Goal: Task Accomplishment & Management: Manage account settings

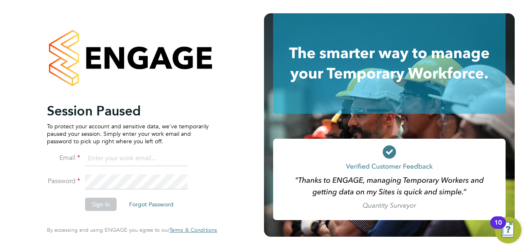
click at [121, 155] on input at bounding box center [136, 158] width 103 height 15
type input "engagemasterlogins@hays.com"
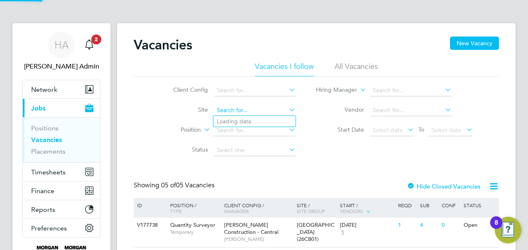
click at [229, 111] on input at bounding box center [255, 111] width 82 height 12
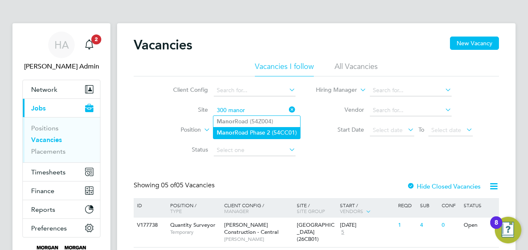
click at [238, 130] on li "Manor Road Phase 2 (54CC01)" at bounding box center [256, 132] width 87 height 11
type input "Manor Road Phase 2 (54CC01)"
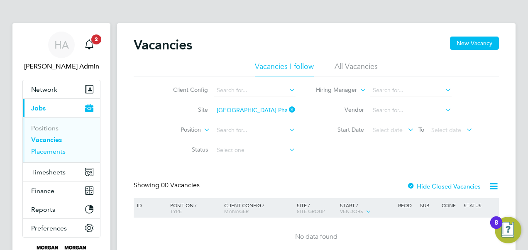
click at [41, 153] on link "Placements" at bounding box center [48, 151] width 34 height 8
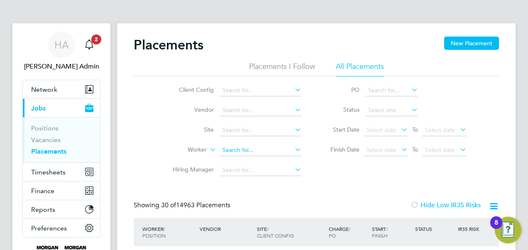
click at [250, 151] on input at bounding box center [261, 151] width 82 height 12
type input "300 manor r"
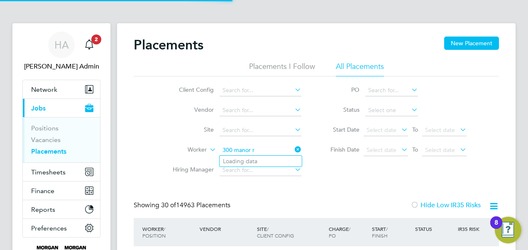
click at [262, 151] on input "300 manor r" at bounding box center [261, 151] width 82 height 12
drag, startPoint x: 262, startPoint y: 151, endPoint x: 184, endPoint y: 150, distance: 78.1
click at [184, 151] on li "Worker 300 manor r" at bounding box center [234, 150] width 156 height 20
click at [237, 125] on li "Site" at bounding box center [234, 130] width 156 height 20
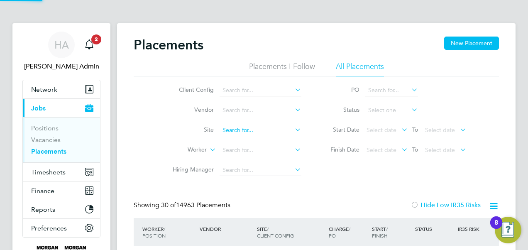
click at [228, 129] on input at bounding box center [261, 131] width 82 height 12
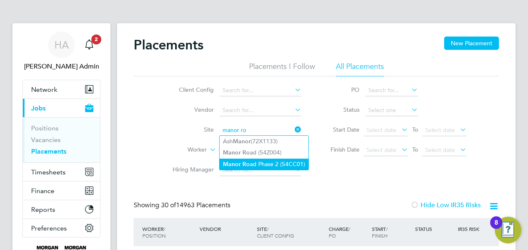
click at [232, 163] on b "Manor" at bounding box center [232, 164] width 18 height 7
type input "Manor Road Phase 2 (54CC01)"
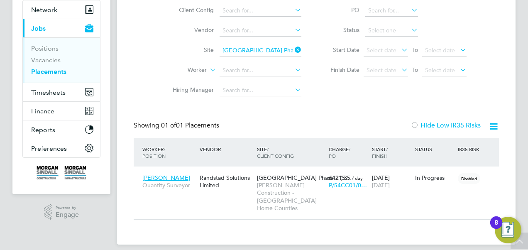
click at [293, 46] on icon at bounding box center [293, 50] width 0 height 12
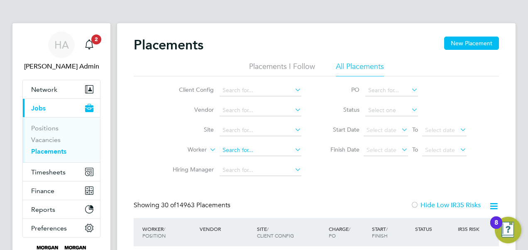
click at [237, 153] on input at bounding box center [261, 151] width 82 height 12
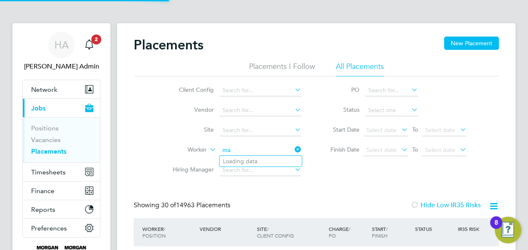
type input "m"
click at [225, 131] on input at bounding box center [261, 131] width 82 height 12
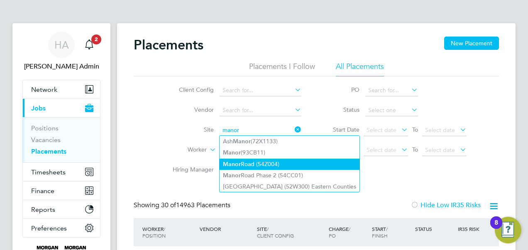
click at [231, 162] on b "Manor" at bounding box center [232, 164] width 18 height 7
type input "Manor Road (54Z004)"
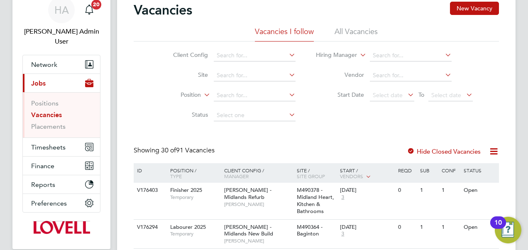
scroll to position [34, 0]
click at [54, 123] on link "Placements" at bounding box center [48, 127] width 34 height 8
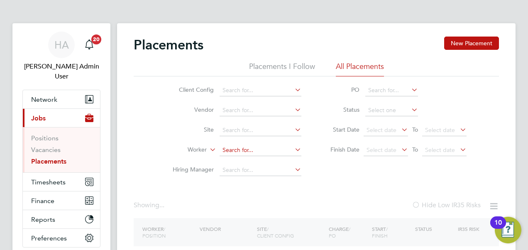
click at [234, 150] on input at bounding box center [261, 151] width 82 height 12
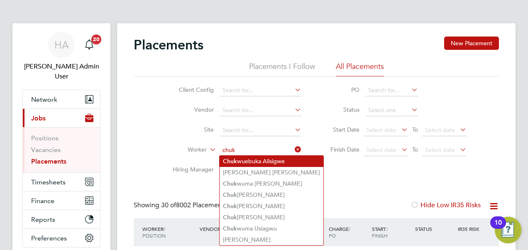
click at [245, 164] on li "Chuk wuebuka Alisigwe" at bounding box center [272, 161] width 104 height 11
type input "Chukwuebuka Alisigwe"
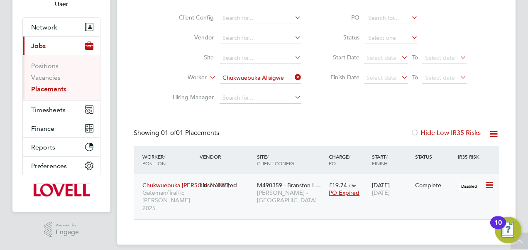
click at [289, 199] on div "M490359 - Branston L… Lovell - East Midlands" at bounding box center [291, 192] width 72 height 31
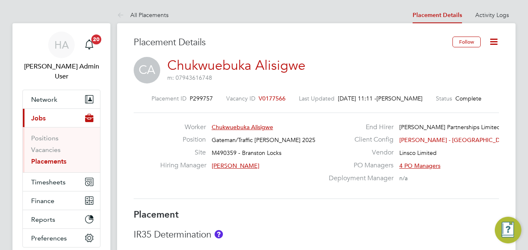
click at [497, 42] on icon at bounding box center [494, 42] width 10 height 10
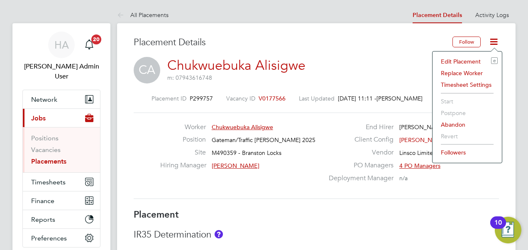
click at [449, 59] on li "Edit Placement e" at bounding box center [467, 62] width 61 height 12
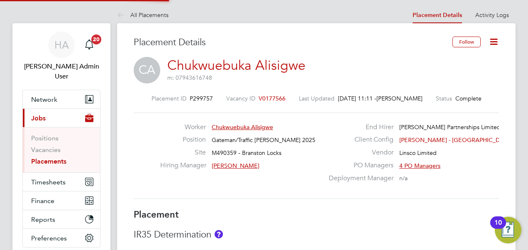
type input "Stuart Aitken"
type input "Gary Dickenson"
type input "31 Jul 2025"
type input "05 Aug 2025"
type input "08:00"
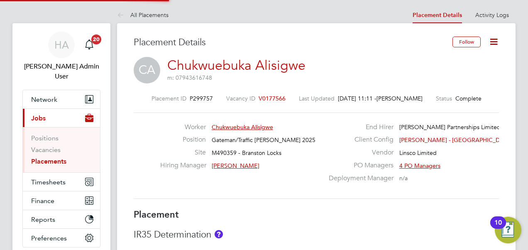
type input "17:00"
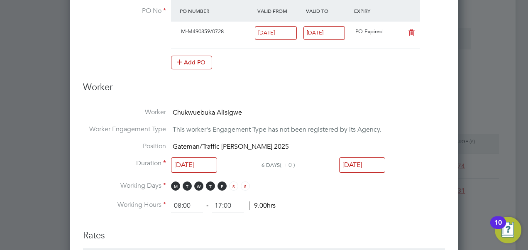
click at [356, 164] on input "05 Aug 2025" at bounding box center [362, 164] width 46 height 15
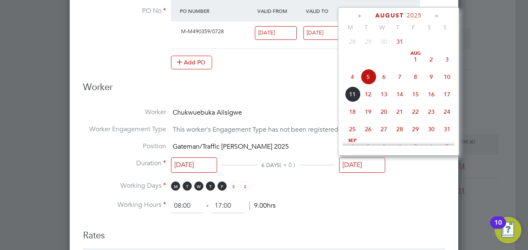
click at [418, 134] on span "29" at bounding box center [416, 129] width 16 height 16
type input "29 Aug 2025"
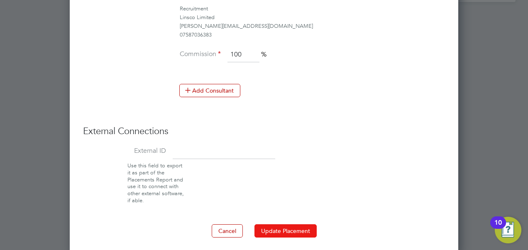
click at [285, 228] on button "Update Placement" at bounding box center [286, 230] width 62 height 13
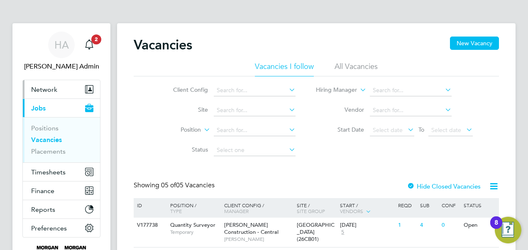
click at [40, 88] on span "Network" at bounding box center [44, 90] width 26 height 8
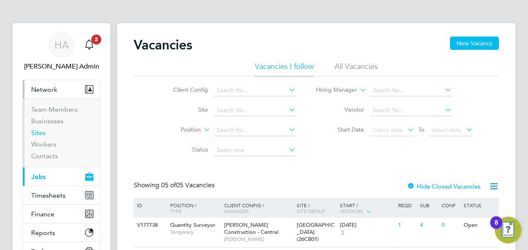
click at [35, 131] on link "Sites" at bounding box center [38, 133] width 15 height 8
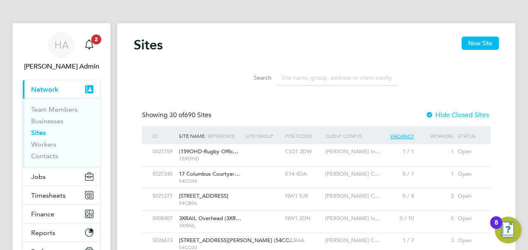
click at [291, 77] on input at bounding box center [337, 78] width 121 height 16
paste input "48778?"
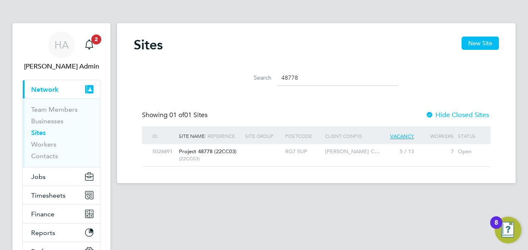
type input "48778"
click at [205, 155] on div "Project 48778 (22CC03) (22CC03)" at bounding box center [210, 155] width 66 height 22
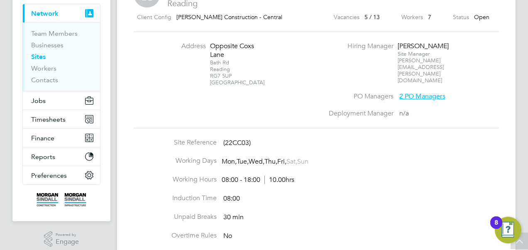
scroll to position [76, 0]
click at [42, 97] on span "Jobs" at bounding box center [38, 101] width 15 height 8
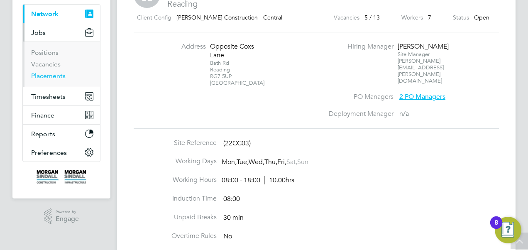
click at [51, 76] on link "Placements" at bounding box center [48, 76] width 34 height 8
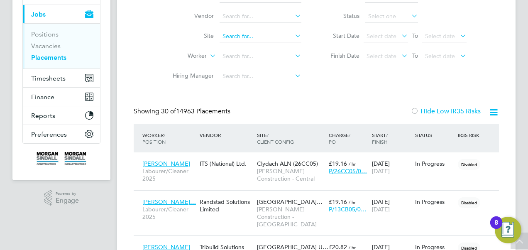
click at [240, 38] on input at bounding box center [261, 37] width 82 height 12
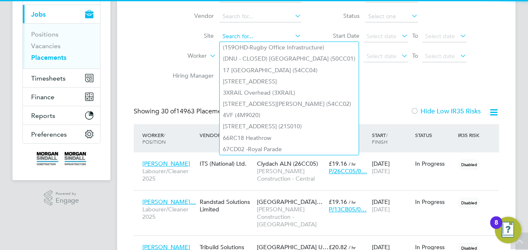
paste input "48778?"
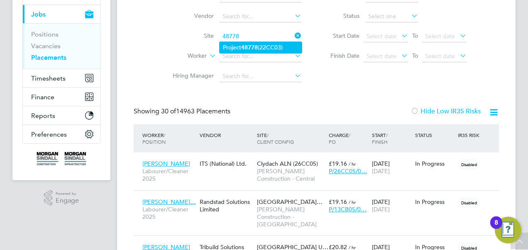
click at [239, 44] on li "Project 48778 (22CC03)" at bounding box center [261, 47] width 82 height 11
type input "Project 48778 (22CC03)"
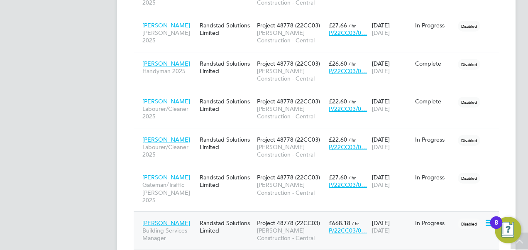
click at [278, 227] on span "[PERSON_NAME] Construction - Central" at bounding box center [291, 234] width 68 height 15
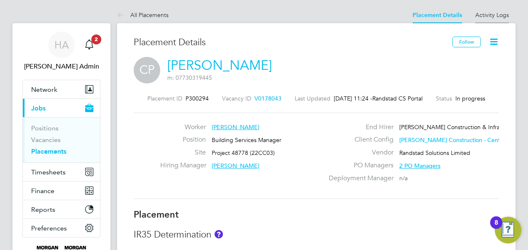
click at [491, 7] on li "Activity Logs" at bounding box center [493, 15] width 34 height 17
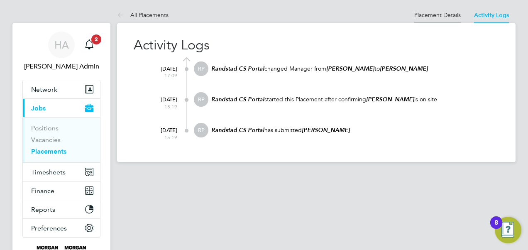
click at [426, 14] on link "Placement Details" at bounding box center [438, 14] width 47 height 7
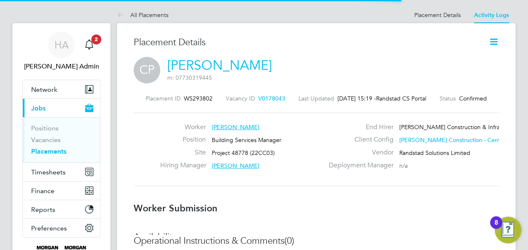
scroll to position [13, 164]
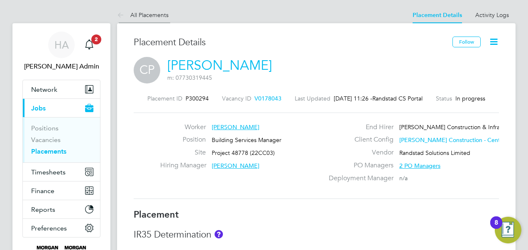
click at [139, 14] on link "All Placements" at bounding box center [143, 14] width 52 height 7
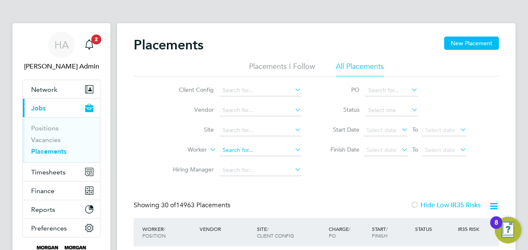
click at [278, 148] on input at bounding box center [261, 151] width 82 height 12
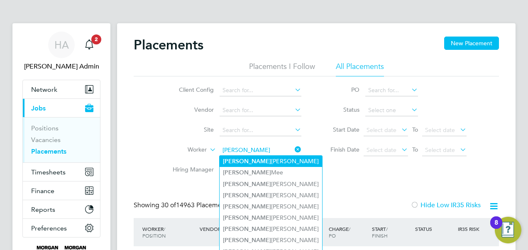
click at [255, 158] on li "[PERSON_NAME]" at bounding box center [271, 161] width 103 height 11
type input "[PERSON_NAME]"
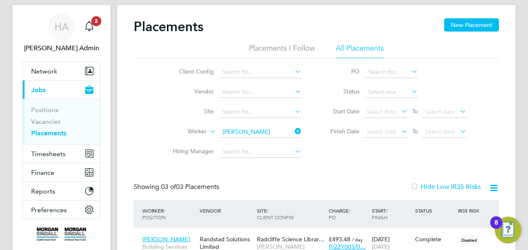
click at [293, 130] on icon at bounding box center [293, 131] width 0 height 12
click at [51, 155] on span "Timesheets" at bounding box center [48, 154] width 34 height 8
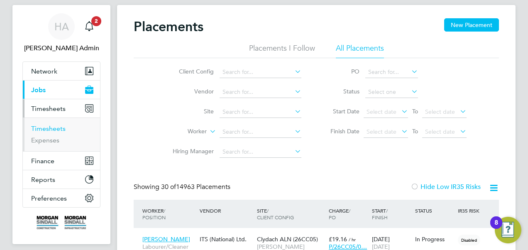
click at [59, 130] on link "Timesheets" at bounding box center [48, 129] width 34 height 8
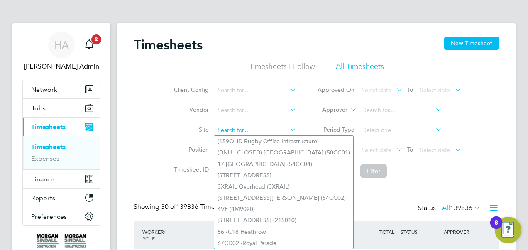
paste input "48778?"
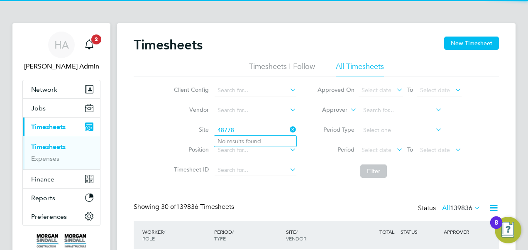
type input "48778"
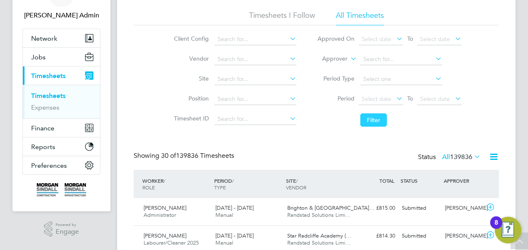
click at [376, 122] on button "Filter" at bounding box center [374, 119] width 27 height 13
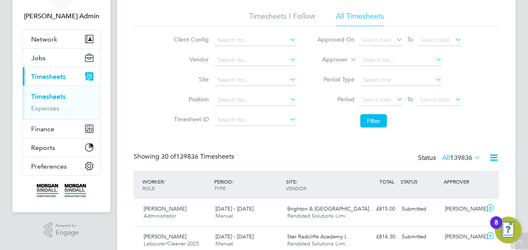
click at [235, 74] on li "Site" at bounding box center [234, 80] width 146 height 20
click at [227, 77] on input at bounding box center [256, 80] width 82 height 12
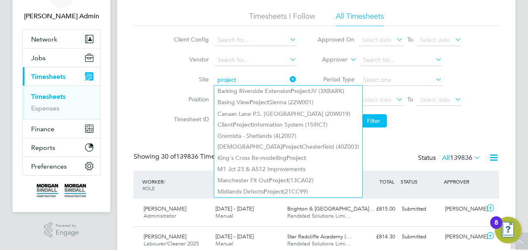
paste input "48778?"
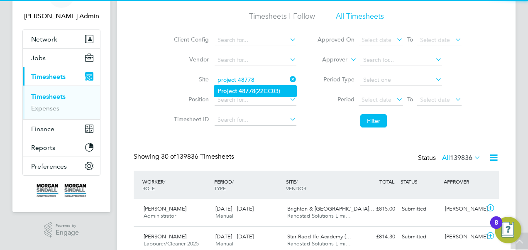
click at [231, 92] on b "Project" at bounding box center [228, 91] width 20 height 7
type input "Project 48778 (22CC03)"
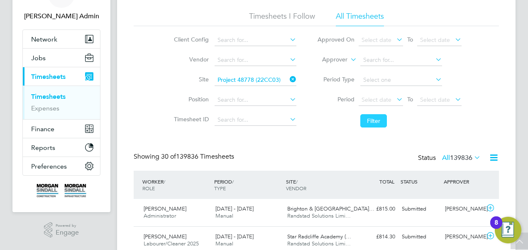
click at [379, 122] on button "Filter" at bounding box center [374, 120] width 27 height 13
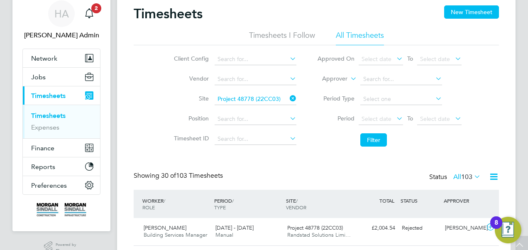
scroll to position [32, 0]
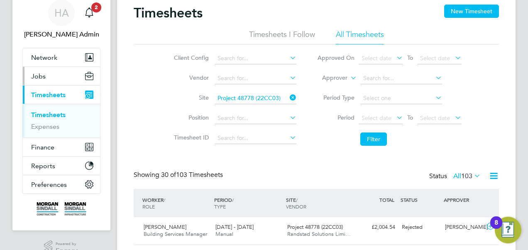
click at [37, 74] on span "Jobs" at bounding box center [38, 76] width 15 height 8
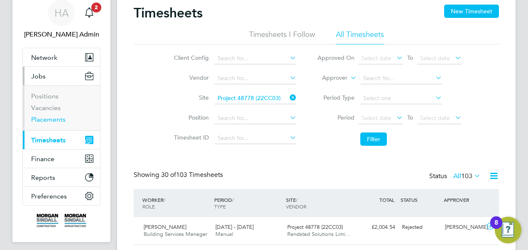
click at [49, 120] on link "Placements" at bounding box center [48, 119] width 34 height 8
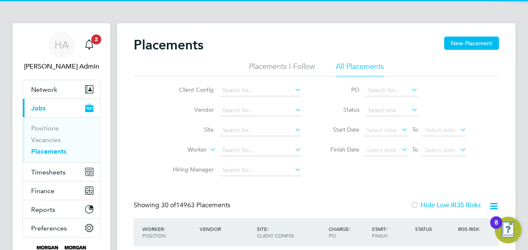
scroll to position [39, 72]
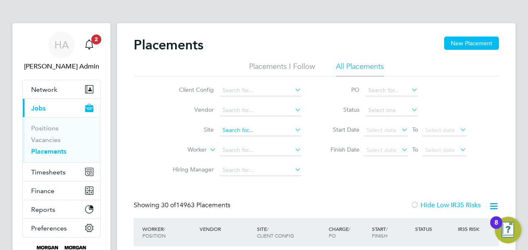
click at [233, 130] on input at bounding box center [261, 131] width 82 height 12
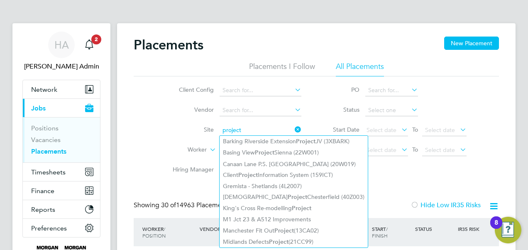
type input "project"
click at [183, 135] on li "Site project" at bounding box center [234, 130] width 156 height 20
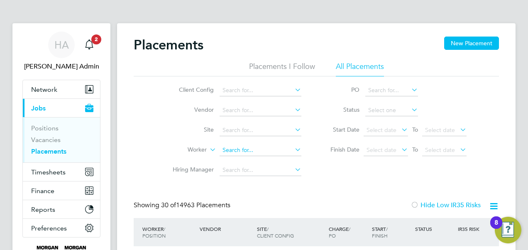
click at [260, 151] on input at bounding box center [261, 151] width 82 height 12
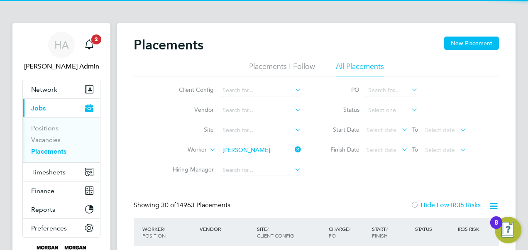
click at [240, 160] on li "Colin Prince-Wright" at bounding box center [271, 161] width 103 height 11
type input "Colin Prince-Wright"
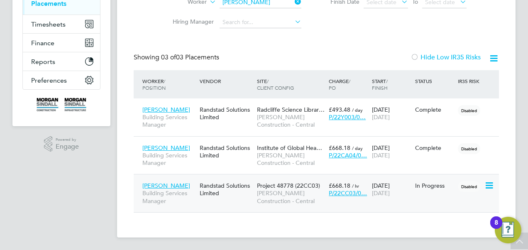
click at [239, 196] on div "Randstad Solutions Limited" at bounding box center [226, 189] width 57 height 23
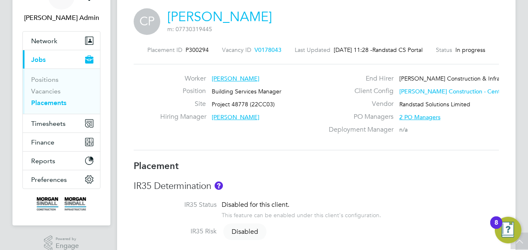
scroll to position [48, 0]
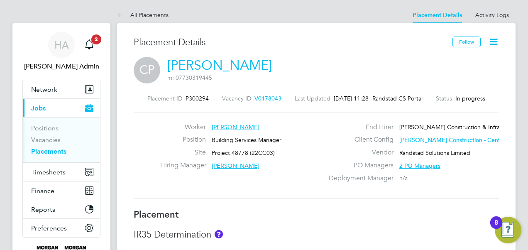
click at [493, 43] on icon at bounding box center [494, 42] width 10 height 10
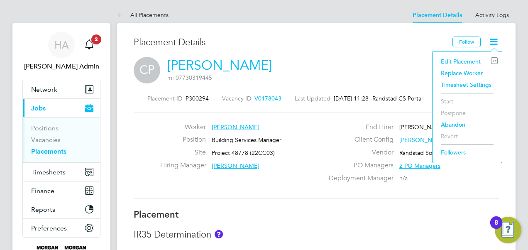
click at [448, 58] on li "Edit Placement e" at bounding box center [467, 62] width 61 height 12
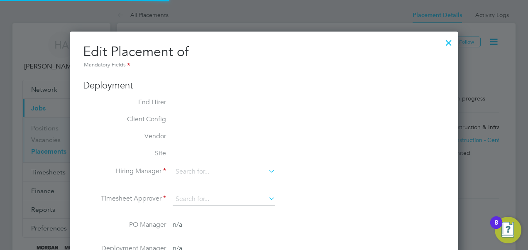
type input "Glenn Davies"
type input "[DATE]"
type input "08:00"
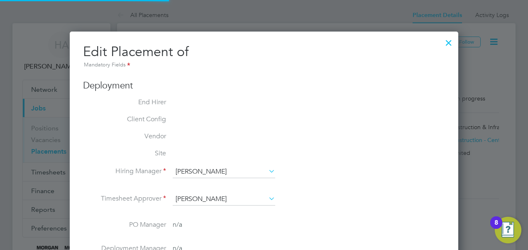
type input "18:00"
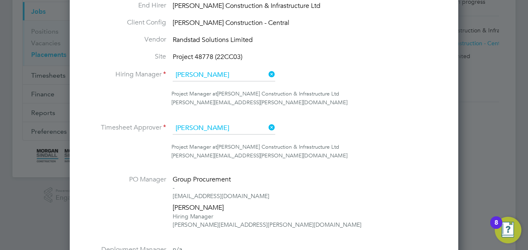
click at [267, 125] on icon at bounding box center [267, 128] width 0 height 12
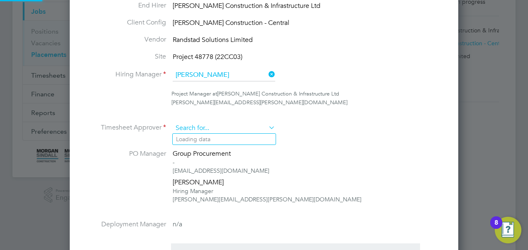
click at [214, 127] on input at bounding box center [224, 128] width 103 height 12
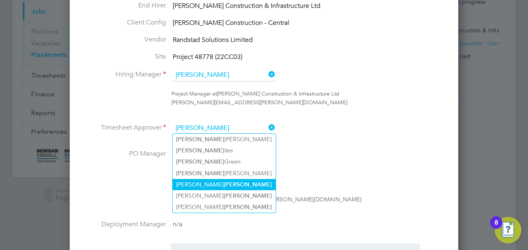
type input "lewis"
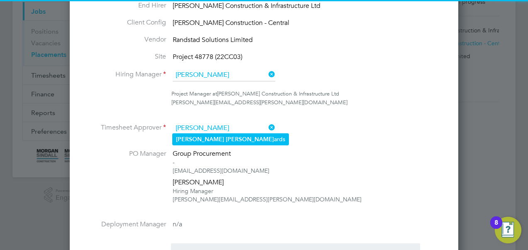
click at [233, 135] on li "Lewis Edw ards" at bounding box center [231, 139] width 116 height 11
type input "Lewis Edwards"
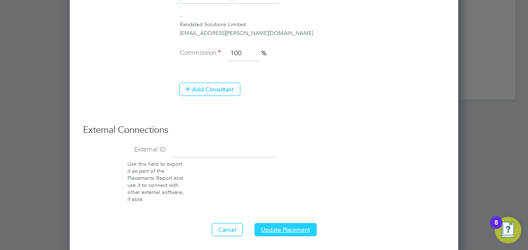
click at [294, 226] on button "Update Placement" at bounding box center [286, 229] width 62 height 13
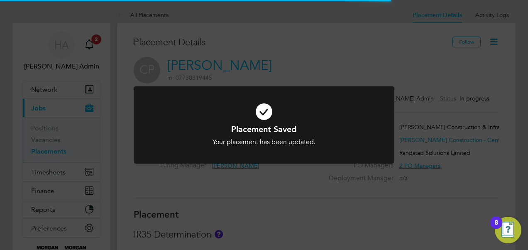
click at [294, 226] on div "Placement Saved Your placement has been updated. Cancel Okay" at bounding box center [264, 125] width 528 height 250
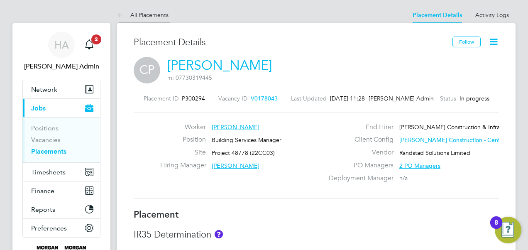
click at [146, 14] on link "All Placements" at bounding box center [143, 14] width 52 height 7
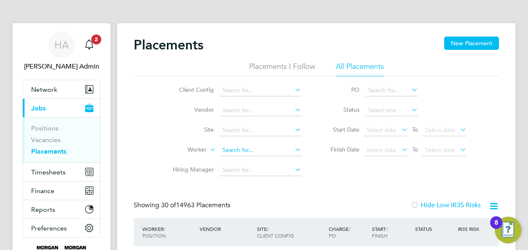
click at [238, 150] on input at bounding box center [261, 151] width 82 height 12
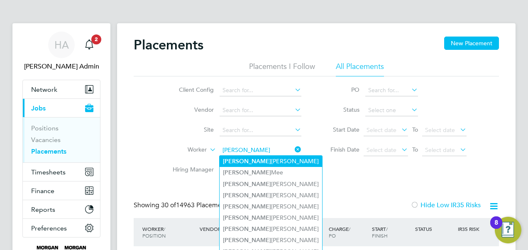
click at [238, 158] on li "Colin Prince-Wright" at bounding box center [271, 161] width 103 height 11
type input "[PERSON_NAME]"
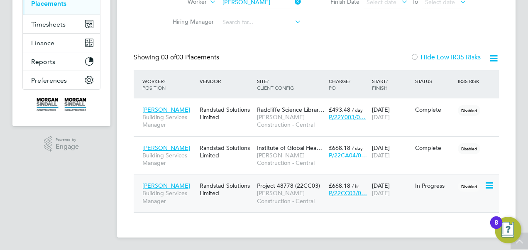
click at [302, 189] on span "[PERSON_NAME] Construction - Central" at bounding box center [291, 196] width 68 height 15
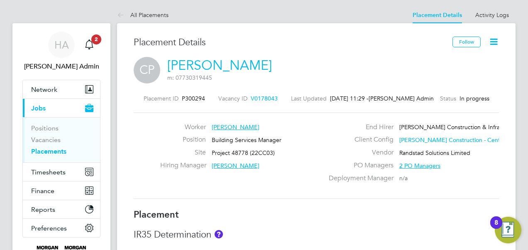
click at [491, 43] on icon at bounding box center [494, 42] width 10 height 10
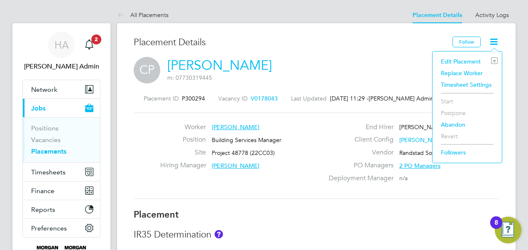
click at [451, 61] on li "Edit Placement e" at bounding box center [467, 62] width 61 height 12
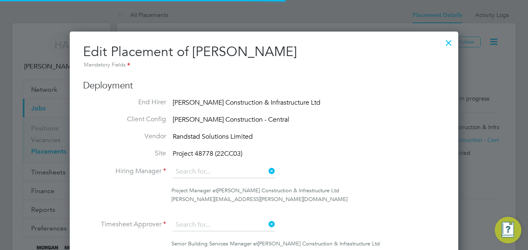
type input "Glenn Davies"
type input "Lewis Edwards"
type input "[DATE]"
type input "08:00"
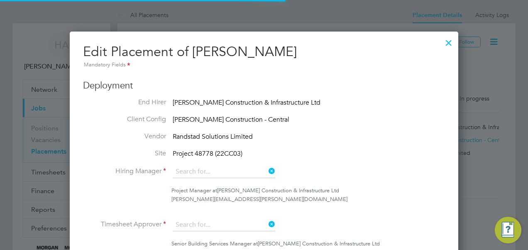
type input "18:00"
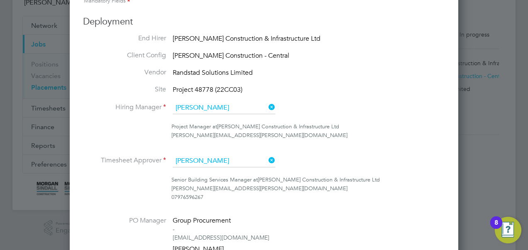
click at [233, 101] on ul "End Hirer Morgan Sindall Construction & Infrastructure Ltd Client Config Morgan…" at bounding box center [264, 198] width 362 height 329
click at [228, 108] on input at bounding box center [224, 108] width 103 height 12
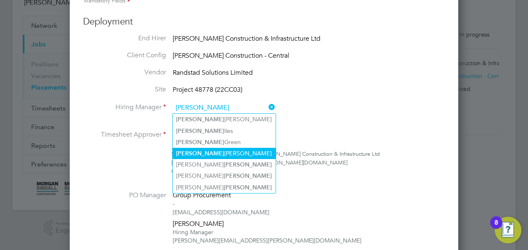
click at [208, 150] on li "Lewis Edwards" at bounding box center [224, 153] width 103 height 11
type input "Lewis Edwards"
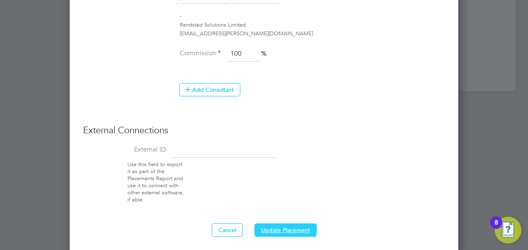
click at [290, 226] on button "Update Placement" at bounding box center [286, 229] width 62 height 13
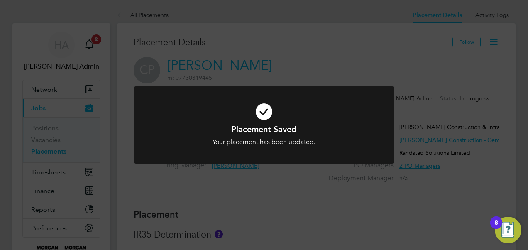
click at [327, 58] on div "Placement Saved Your placement has been updated. Cancel Okay" at bounding box center [264, 125] width 528 height 250
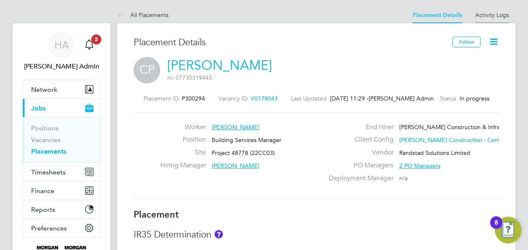
click at [499, 12] on link "Activity Logs" at bounding box center [493, 14] width 34 height 7
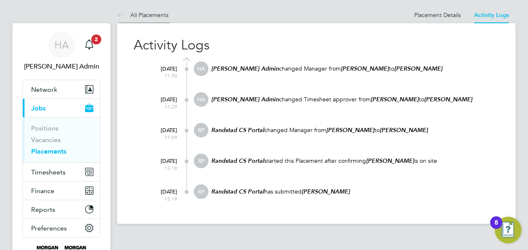
click at [147, 17] on link "All Placements" at bounding box center [143, 14] width 52 height 7
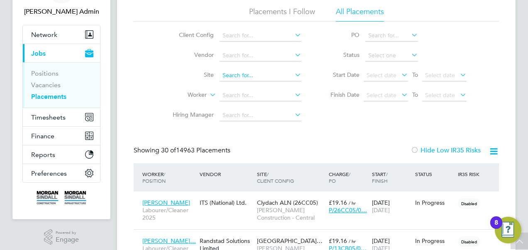
click at [253, 75] on input at bounding box center [261, 76] width 82 height 12
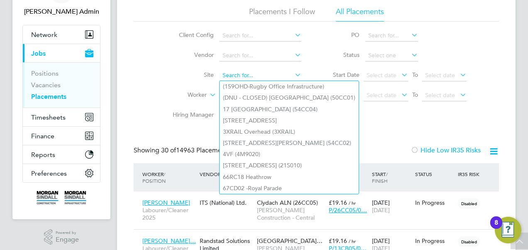
click at [226, 74] on input at bounding box center [261, 76] width 82 height 12
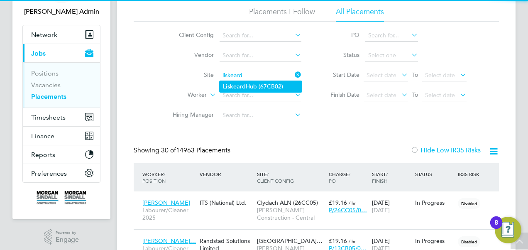
click at [232, 86] on b "Liskeard" at bounding box center [234, 86] width 23 height 7
type input "Liskeard Hub (67CB02)"
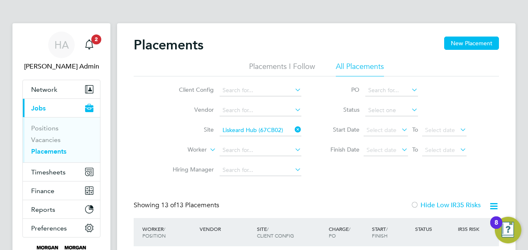
scroll to position [4, 4]
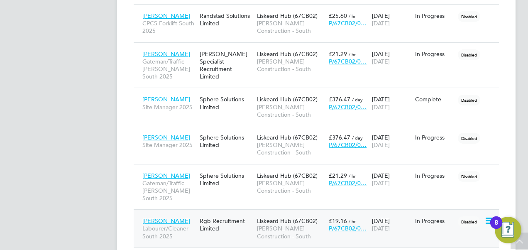
click at [274, 225] on span "[PERSON_NAME] Construction - South" at bounding box center [291, 232] width 68 height 15
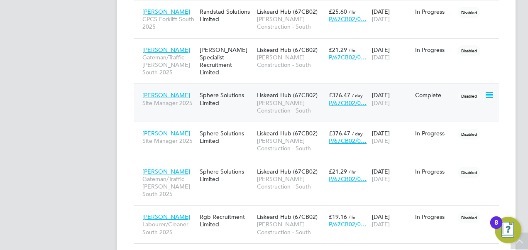
scroll to position [557, 0]
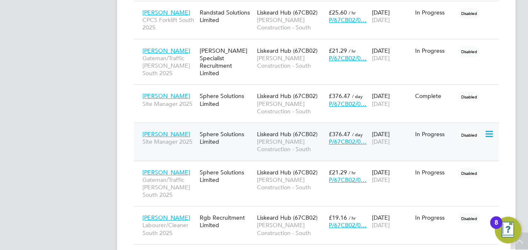
click at [265, 138] on span "[PERSON_NAME] Construction - South" at bounding box center [291, 145] width 68 height 15
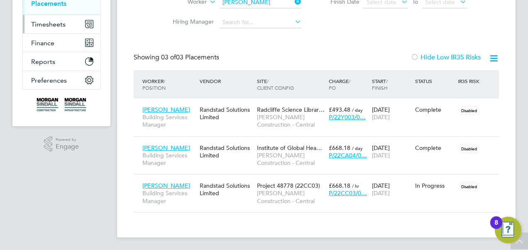
click at [54, 23] on span "Timesheets" at bounding box center [48, 24] width 34 height 8
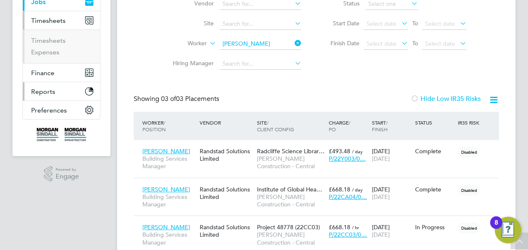
scroll to position [105, 0]
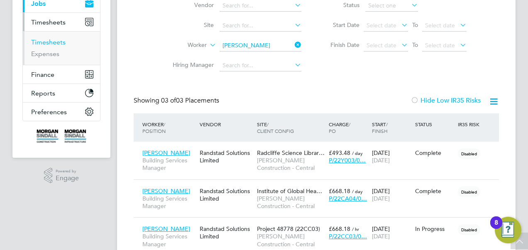
click at [52, 42] on link "Timesheets" at bounding box center [48, 42] width 34 height 8
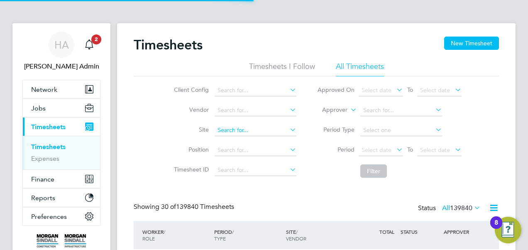
scroll to position [4, 4]
click at [226, 127] on input at bounding box center [256, 131] width 82 height 12
click at [233, 142] on b "Liskeard" at bounding box center [229, 141] width 23 height 7
type input "Liskeard Hub (67CB02)"
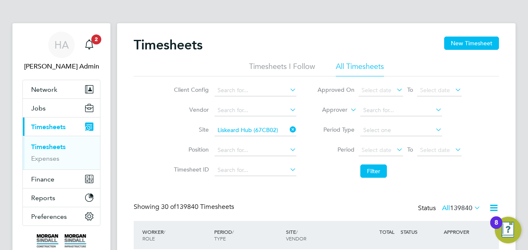
drag, startPoint x: 379, startPoint y: 176, endPoint x: 383, endPoint y: 179, distance: 5.1
click at [383, 179] on li "Filter" at bounding box center [389, 171] width 165 height 22
click at [376, 172] on button "Filter" at bounding box center [374, 170] width 27 height 13
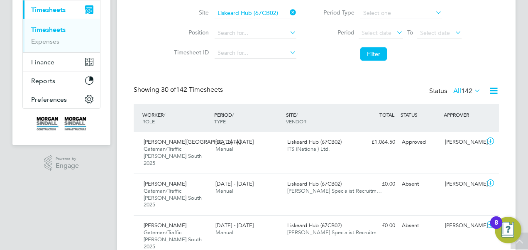
click at [454, 91] on label "All 142" at bounding box center [467, 91] width 27 height 8
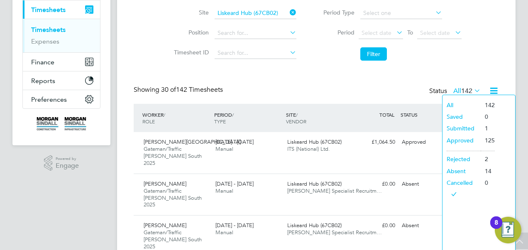
click at [460, 128] on li "Submitted" at bounding box center [462, 129] width 38 height 12
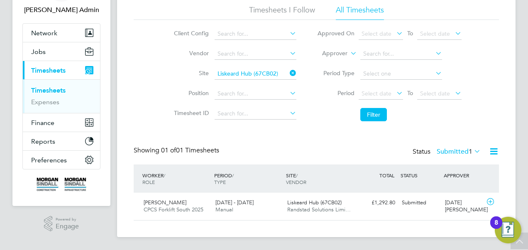
click at [444, 150] on label "Submitted 1" at bounding box center [459, 151] width 44 height 8
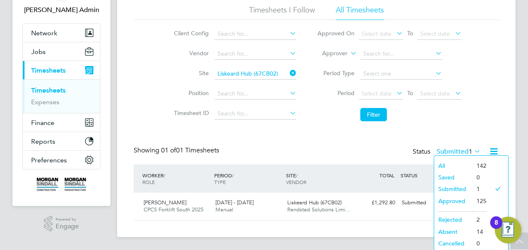
click at [443, 161] on li "All" at bounding box center [453, 166] width 38 height 12
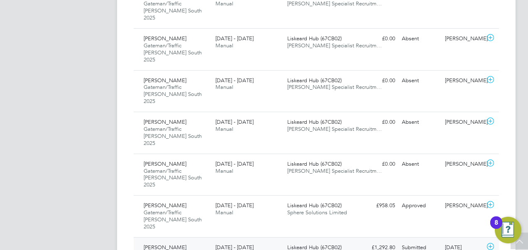
click at [317, 244] on span "Liskeard Hub (67CB02)" at bounding box center [314, 247] width 54 height 7
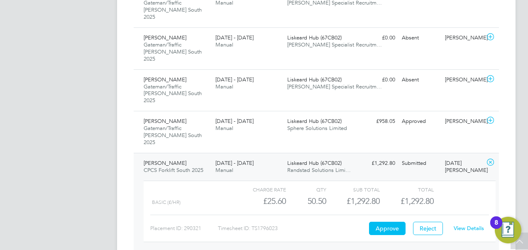
click at [464, 225] on link "View Details" at bounding box center [469, 228] width 30 height 7
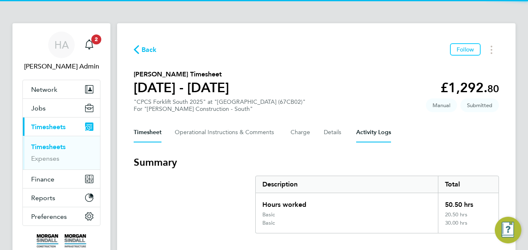
click at [370, 130] on Logs-tab "Activity Logs" at bounding box center [373, 133] width 35 height 20
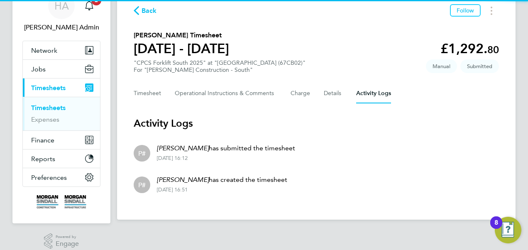
scroll to position [47, 0]
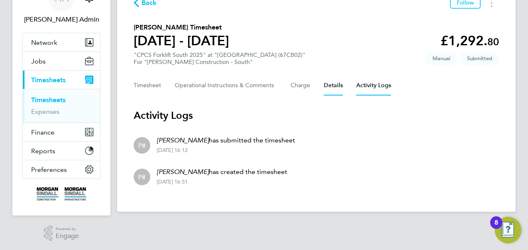
click at [334, 85] on button "Details" at bounding box center [333, 86] width 19 height 20
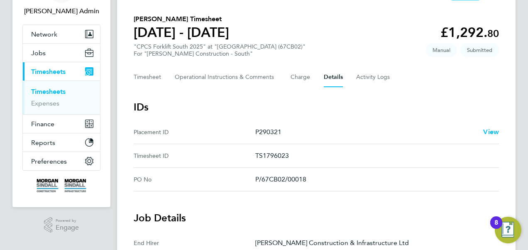
scroll to position [52, 0]
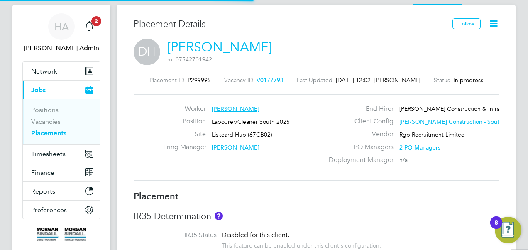
scroll to position [16, 0]
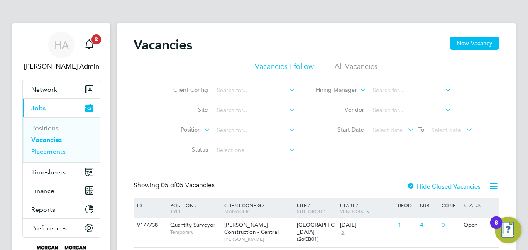
click at [49, 153] on link "Placements" at bounding box center [48, 151] width 34 height 8
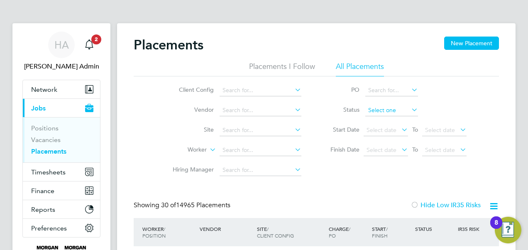
click at [392, 106] on input at bounding box center [392, 111] width 53 height 12
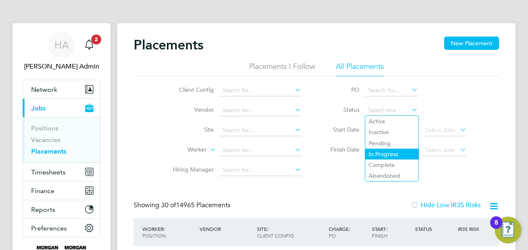
click at [375, 150] on li "In Progress" at bounding box center [392, 154] width 53 height 11
type input "In Progress"
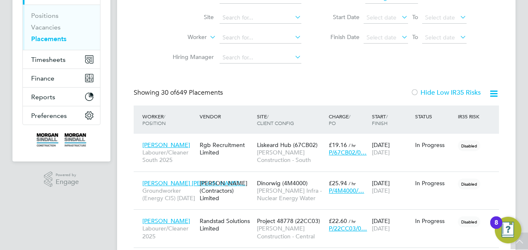
click at [492, 91] on icon at bounding box center [494, 93] width 10 height 10
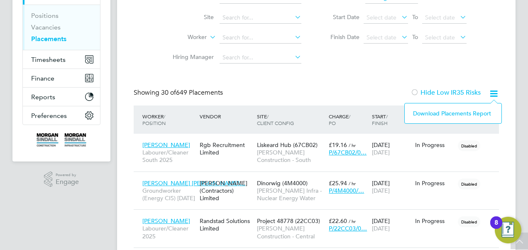
click at [431, 112] on li "Download Placements Report" at bounding box center [453, 114] width 88 height 12
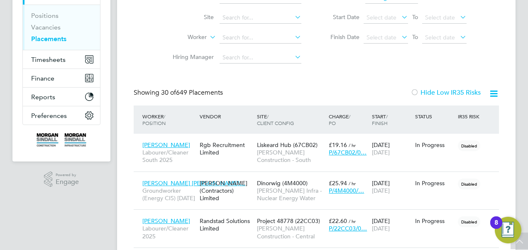
click at [257, 91] on div "Showing 30 of 649 Placements Hide Low IR35 Risks" at bounding box center [317, 96] width 366 height 17
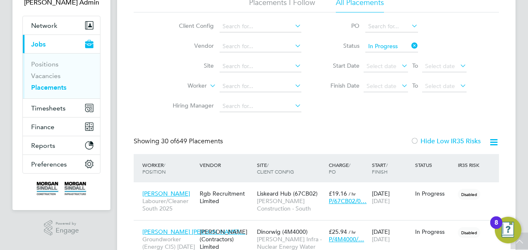
scroll to position [64, 0]
click at [247, 86] on input at bounding box center [261, 87] width 82 height 12
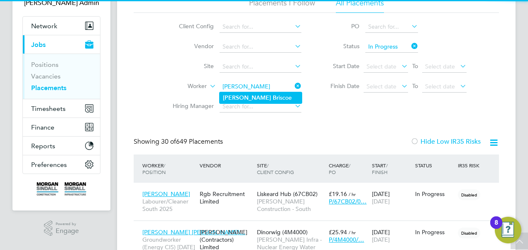
click at [273, 97] on b "Br" at bounding box center [276, 97] width 6 height 7
type input "Darius Briscoe"
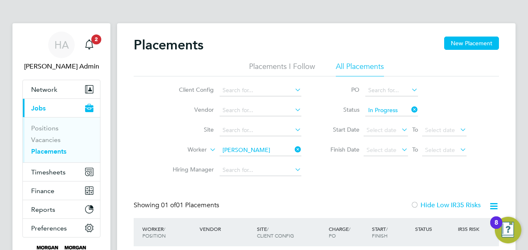
scroll to position [72, 0]
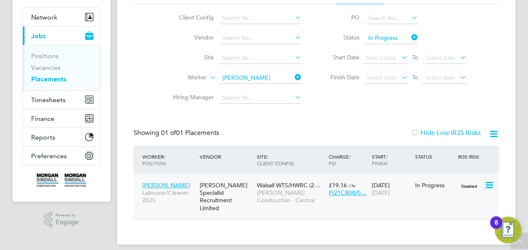
click at [489, 185] on icon at bounding box center [489, 185] width 8 height 10
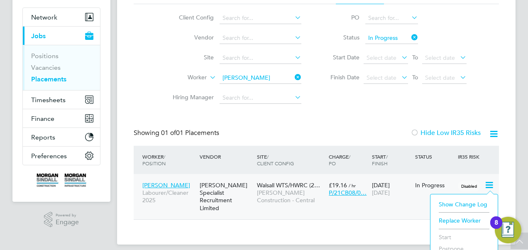
click at [367, 220] on div "Placements New Placement Placements I Follow All Placements Client Config Vendo…" at bounding box center [316, 98] width 399 height 294
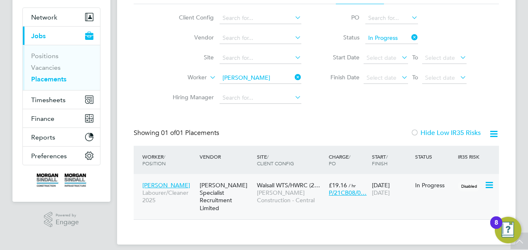
click at [284, 188] on span "Walsall WTS/HWRC (2…" at bounding box center [288, 185] width 63 height 7
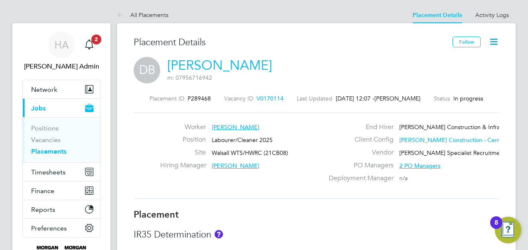
click at [498, 38] on icon at bounding box center [494, 42] width 10 height 10
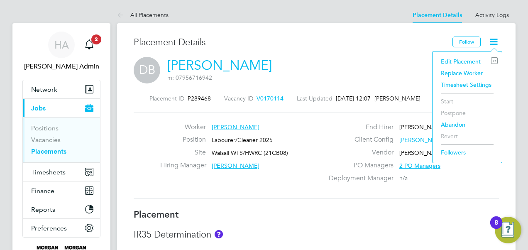
click at [452, 63] on li "Edit Placement e" at bounding box center [467, 62] width 61 height 12
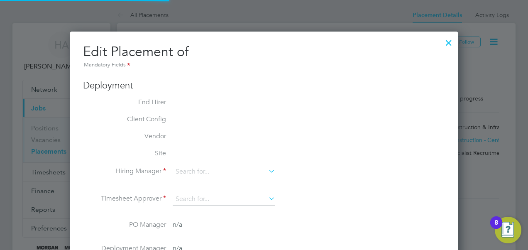
type input "[PERSON_NAME]"
type input "[DATE]"
type input "08:00"
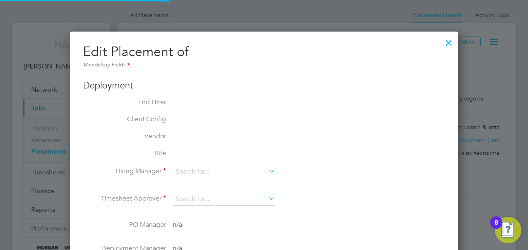
type input "18:00"
type input "4356789"
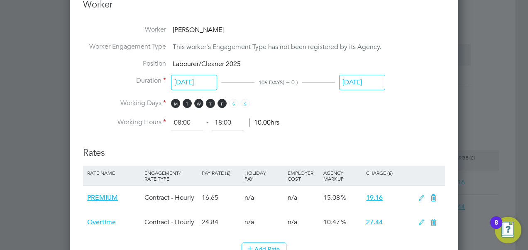
click at [356, 79] on input "29 Aug 2025" at bounding box center [362, 82] width 46 height 15
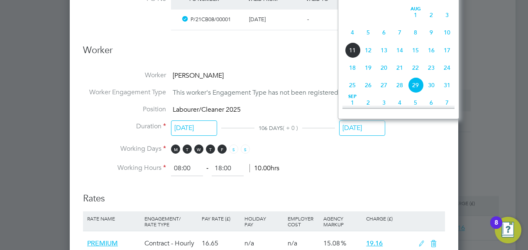
click at [414, 38] on span "8" at bounding box center [416, 33] width 16 height 16
type input "08 Aug 2025"
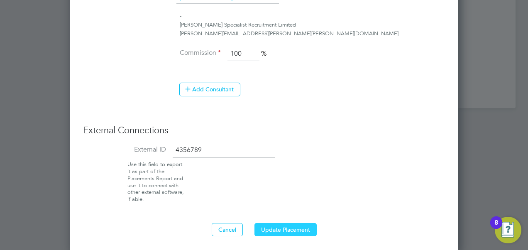
click at [300, 224] on button "Update Placement" at bounding box center [286, 229] width 62 height 13
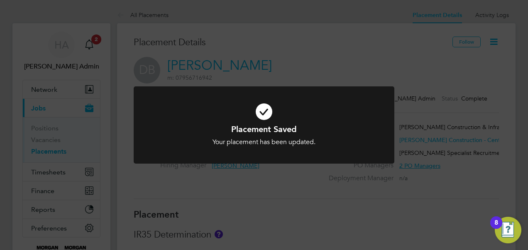
click at [409, 61] on div "Placement Saved Your placement has been updated. Cancel Okay" at bounding box center [264, 125] width 528 height 250
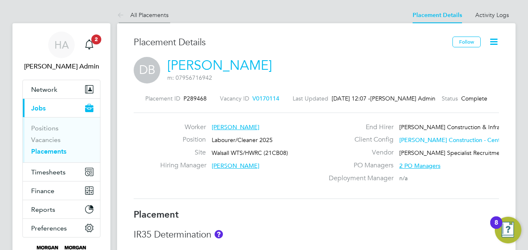
click at [149, 14] on link "All Placements" at bounding box center [143, 14] width 52 height 7
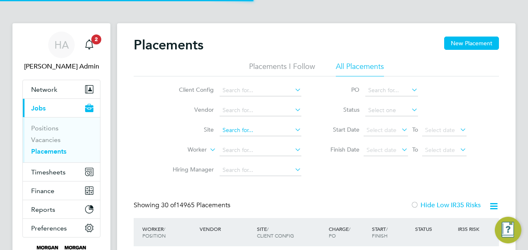
click at [239, 129] on input at bounding box center [261, 131] width 82 height 12
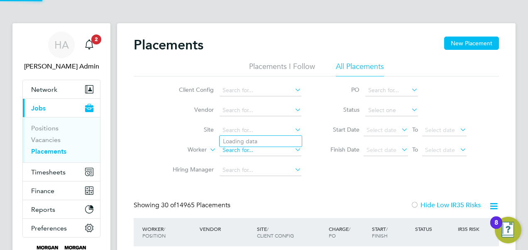
scroll to position [32, 72]
click at [233, 149] on li "(DNU - CLOSED) Alconbury Weald Secondary School (50CC01)" at bounding box center [289, 152] width 139 height 11
type input "(DNU - CLOSED) Alconbury Weald Secondary School (50CC01)"
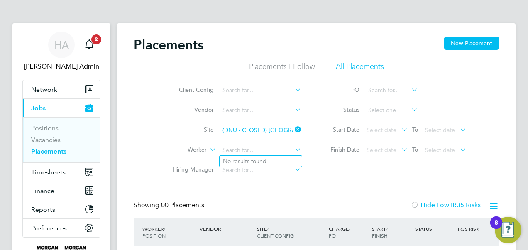
click at [233, 149] on input at bounding box center [261, 151] width 82 height 12
click at [293, 129] on icon at bounding box center [293, 130] width 0 height 12
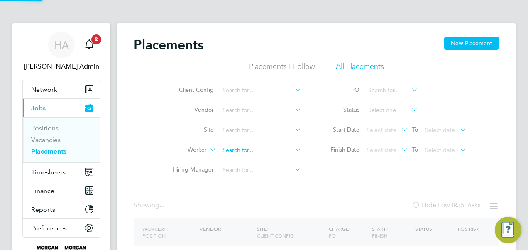
click at [251, 146] on input at bounding box center [261, 151] width 82 height 12
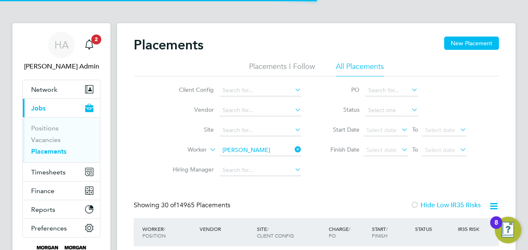
click at [273, 162] on b "Harr" at bounding box center [297, 161] width 48 height 7
type input "[PERSON_NAME]"
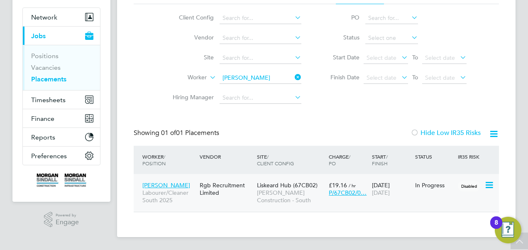
click at [288, 188] on span "Liskeard Hub (67CB02)" at bounding box center [287, 185] width 61 height 7
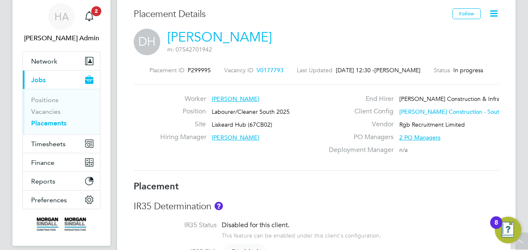
click at [494, 15] on icon at bounding box center [494, 13] width 10 height 10
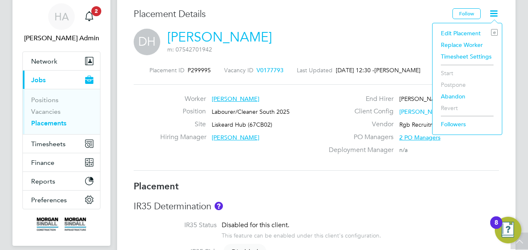
click at [323, 37] on div "DH [PERSON_NAME] m: 07542701942" at bounding box center [317, 43] width 366 height 28
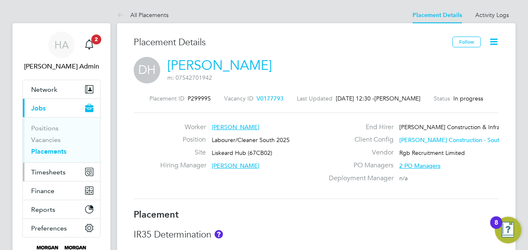
click at [59, 174] on span "Timesheets" at bounding box center [48, 172] width 34 height 8
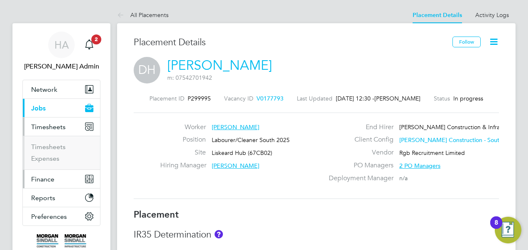
click at [59, 174] on button "Finance" at bounding box center [61, 179] width 77 height 18
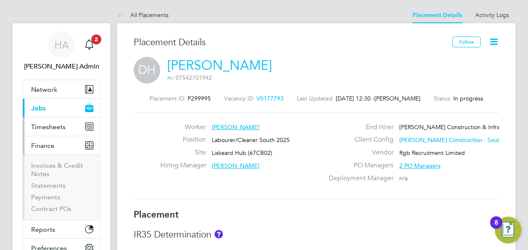
click at [43, 126] on span "Timesheets" at bounding box center [48, 127] width 34 height 8
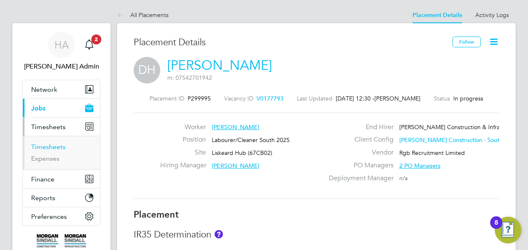
click at [44, 150] on link "Timesheets" at bounding box center [48, 147] width 34 height 8
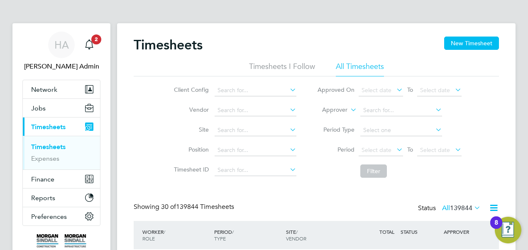
click at [346, 113] on label "Approver" at bounding box center [328, 110] width 37 height 8
click at [349, 111] on icon at bounding box center [349, 107] width 0 height 7
click at [334, 118] on li "Worker" at bounding box center [327, 119] width 41 height 11
click at [372, 110] on input at bounding box center [402, 111] width 82 height 12
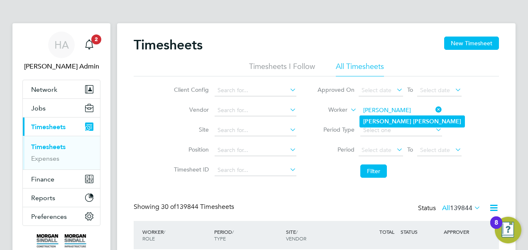
click at [372, 118] on b "[PERSON_NAME]" at bounding box center [387, 121] width 48 height 7
type input "[PERSON_NAME]"
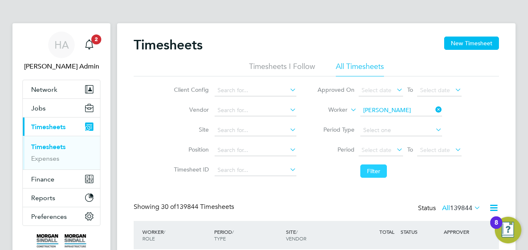
click at [369, 172] on button "Filter" at bounding box center [374, 170] width 27 height 13
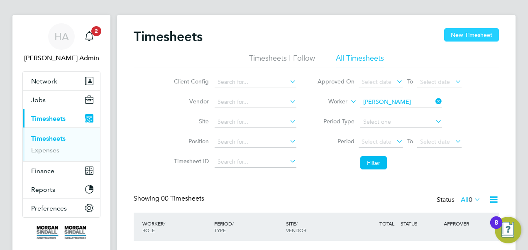
click at [468, 37] on button "New Timesheet" at bounding box center [471, 34] width 55 height 13
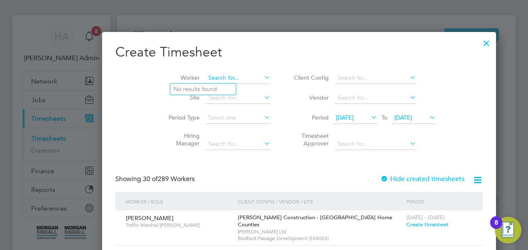
click at [211, 76] on input at bounding box center [238, 78] width 65 height 12
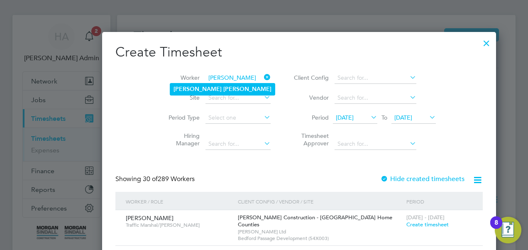
type input "[PERSON_NAME]"
click at [223, 87] on b "[PERSON_NAME]" at bounding box center [247, 89] width 48 height 7
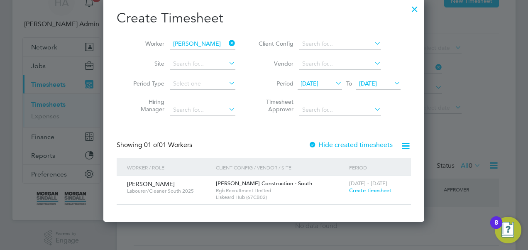
click at [354, 192] on span "Create timesheet" at bounding box center [370, 190] width 42 height 7
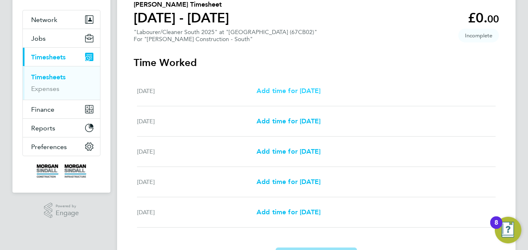
click at [307, 90] on span "Add time for [DATE]" at bounding box center [289, 91] width 64 height 8
select select "30"
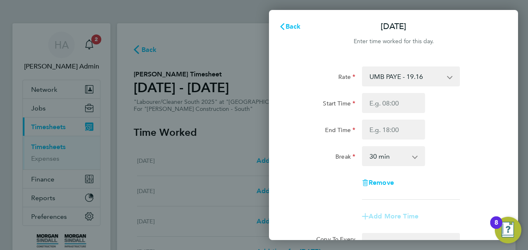
click at [47, 103] on div "Back [DATE] Enter time worked for this day. Rate UMB PAYE - 19.16 Start Time En…" at bounding box center [264, 125] width 528 height 250
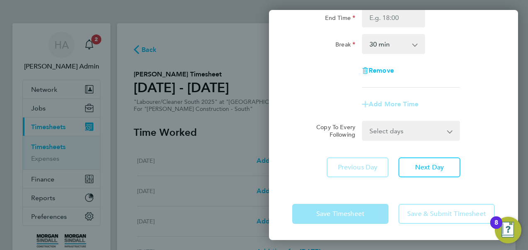
click at [291, 88] on div "Rate UMB PAYE - 19.16 Start Time End Time Break 0 min 15 min 30 min 45 min 60 m…" at bounding box center [393, 65] width 249 height 243
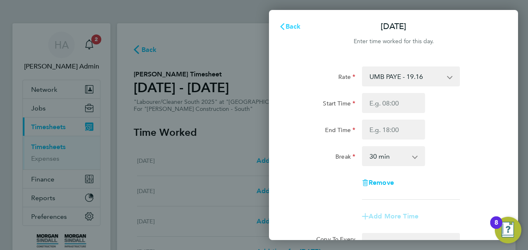
click at [284, 27] on icon "button" at bounding box center [282, 26] width 7 height 7
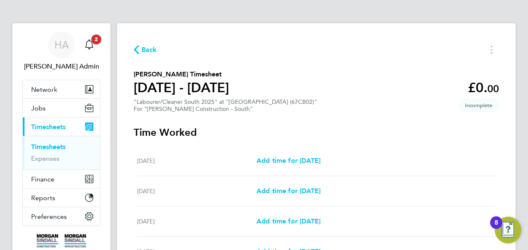
click at [49, 146] on link "Timesheets" at bounding box center [48, 147] width 34 height 8
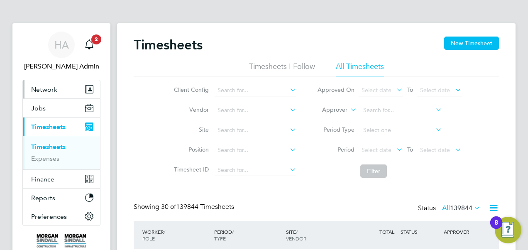
click at [44, 90] on span "Network" at bounding box center [44, 90] width 26 height 8
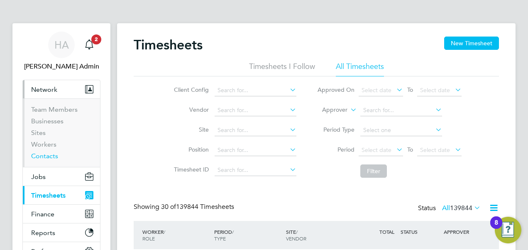
click at [49, 156] on link "Contacts" at bounding box center [44, 156] width 27 height 8
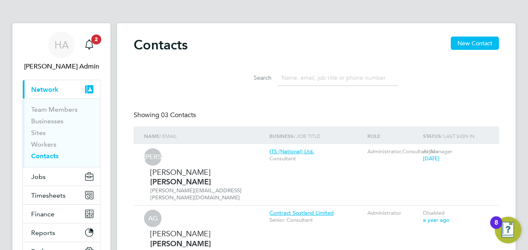
click at [292, 79] on input at bounding box center [337, 78] width 121 height 16
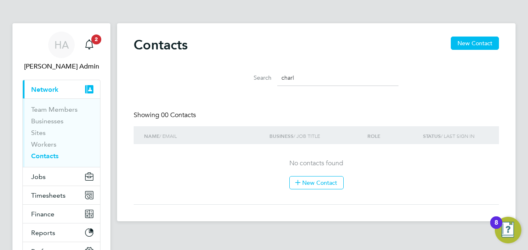
drag, startPoint x: 320, startPoint y: 76, endPoint x: 244, endPoint y: 72, distance: 75.7
click at [244, 72] on div "Search charl" at bounding box center [316, 78] width 164 height 16
type input "Cha"
click at [47, 107] on link "Team Members" at bounding box center [54, 110] width 47 height 8
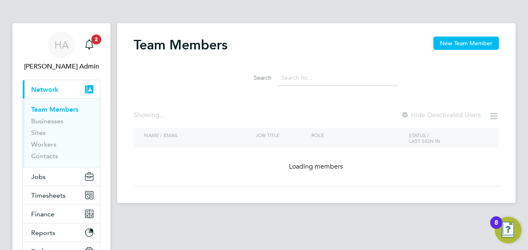
click at [292, 79] on input at bounding box center [337, 78] width 121 height 16
click at [325, 82] on input at bounding box center [337, 78] width 121 height 16
click at [287, 81] on input at bounding box center [337, 78] width 121 height 16
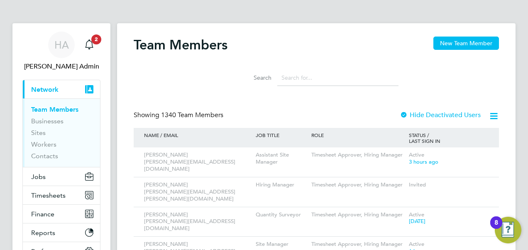
click at [299, 71] on input at bounding box center [337, 78] width 121 height 16
click at [293, 79] on input at bounding box center [337, 78] width 121 height 16
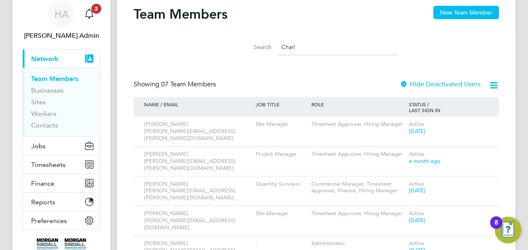
type input "Charl"
